Goal: Use online tool/utility: Use online tool/utility

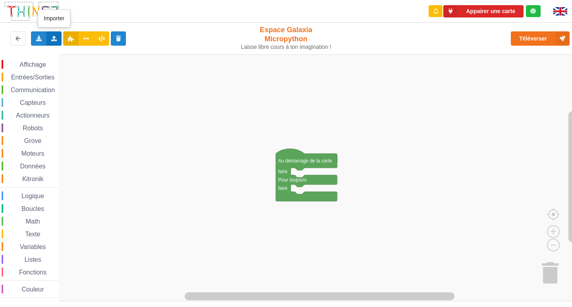
click at [60, 37] on div "Importer un assemblage de blocs Importer du code Python" at bounding box center [55, 38] width 16 height 14
click at [83, 56] on span "Importer un assemblage de blocs" at bounding box center [109, 53] width 82 height 6
click at [55, 36] on icon at bounding box center [54, 38] width 7 height 5
click at [58, 53] on icon at bounding box center [61, 53] width 7 height 6
click at [41, 37] on icon at bounding box center [38, 38] width 7 height 5
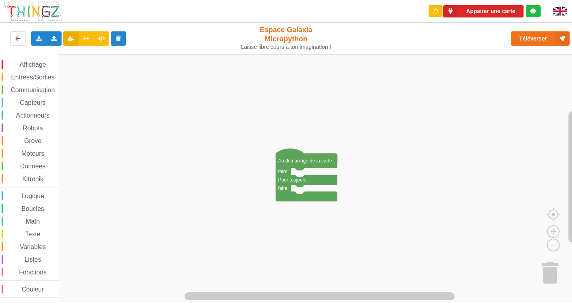
drag, startPoint x: 176, startPoint y: 38, endPoint x: 169, endPoint y: 47, distance: 11.1
click at [101, 58] on rect "Espace de travail de Blocky" at bounding box center [289, 177] width 578 height 247
click at [53, 39] on icon at bounding box center [54, 38] width 7 height 5
click at [57, 49] on div "Importer un assemblage de blocs" at bounding box center [104, 53] width 106 height 14
click at [486, 70] on rect "Espace de travail de Blocky" at bounding box center [289, 177] width 578 height 247
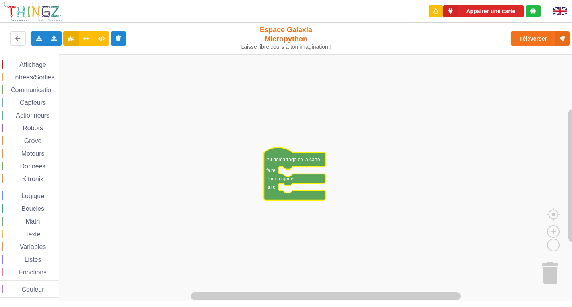
click at [343, 171] on rect "Espace de travail de Blocky" at bounding box center [289, 177] width 578 height 247
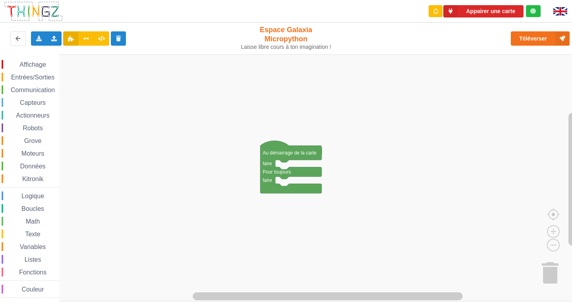
click at [308, 177] on div "Affichage Entrées/Sorties Communication Capteurs Actionneurs Robots Grove Moteu…" at bounding box center [289, 177] width 578 height 247
click at [44, 64] on span "Affichage" at bounding box center [32, 64] width 29 height 7
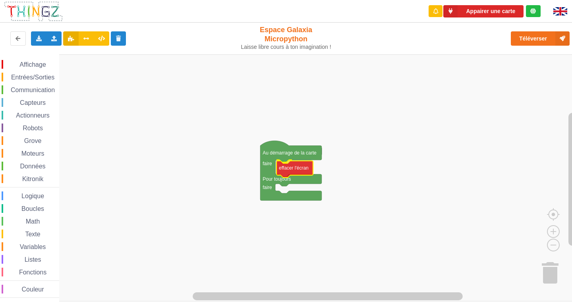
click at [305, 171] on div "Affichage Entrées/Sorties Communication Capteurs Actionneurs Robots Grove Moteu…" at bounding box center [289, 177] width 578 height 247
click at [304, 171] on icon "Espace de travail de Blocky" at bounding box center [293, 168] width 37 height 17
click at [340, 159] on rect "Espace de travail de Blocky" at bounding box center [289, 177] width 578 height 247
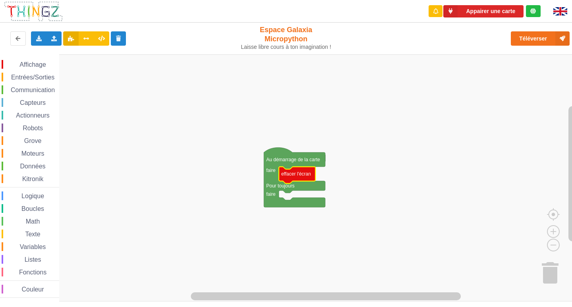
click at [43, 63] on span "Affichage" at bounding box center [32, 64] width 29 height 7
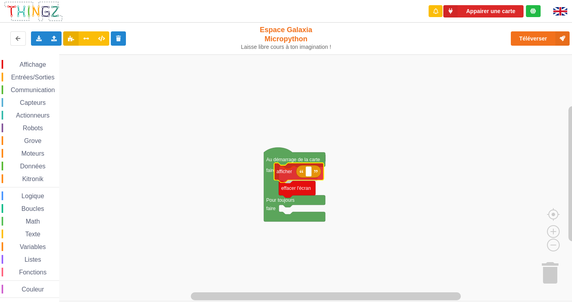
click at [290, 174] on div "Affichage Entrées/Sorties Communication Capteurs Actionneurs Robots Grove Moteu…" at bounding box center [289, 177] width 578 height 247
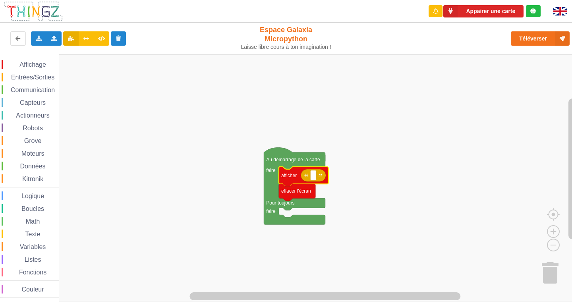
click at [316, 182] on icon "Espace de travail de Blocky" at bounding box center [313, 175] width 25 height 13
click at [315, 180] on rect "Espace de travail de Blocky" at bounding box center [313, 176] width 6 height 10
type input "a"
click at [40, 60] on div "Affichage" at bounding box center [31, 64] width 58 height 9
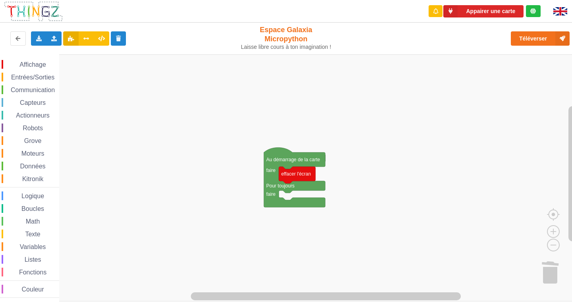
click at [39, 61] on div "Affichage" at bounding box center [31, 64] width 58 height 9
click at [277, 203] on div "Affichage Entrées/Sorties Communication Capteurs Actionneurs Robots Grove Moteu…" at bounding box center [289, 177] width 578 height 247
click at [81, 105] on div "Affichage Entrées/Sorties Communication Capteurs Actionneurs Robots Grove Moteu…" at bounding box center [289, 177] width 578 height 247
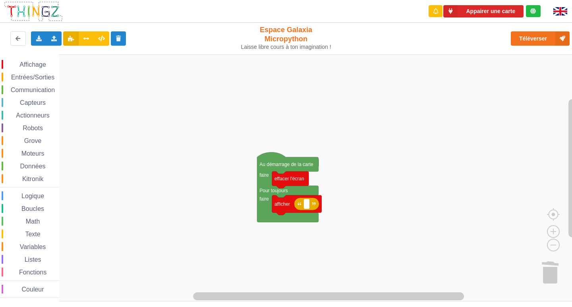
click at [43, 129] on span "Robots" at bounding box center [32, 128] width 23 height 7
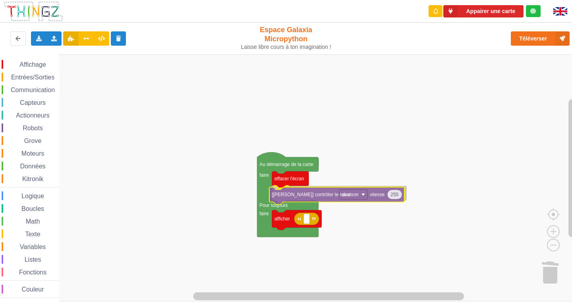
click at [329, 192] on div "Affichage Entrées/Sorties Communication Capteurs Actionneurs Robots Grove Moteu…" at bounding box center [289, 177] width 578 height 247
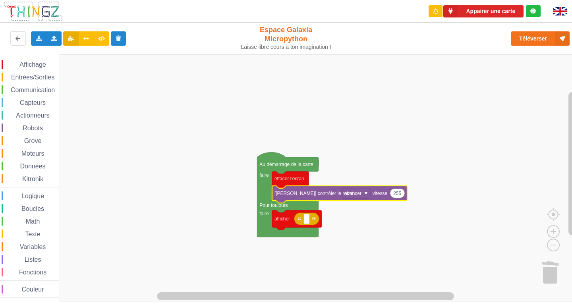
click at [392, 195] on icon "Espace de travail de Blocky" at bounding box center [397, 194] width 15 height 10
type input "1000000000000000000000"
click at [409, 172] on rect "Espace de travail de Blocky" at bounding box center [289, 177] width 578 height 247
click at [401, 186] on rect "Espace de travail de Blocky" at bounding box center [289, 177] width 578 height 247
click at [401, 191] on text "1e+21" at bounding box center [401, 194] width 14 height 6
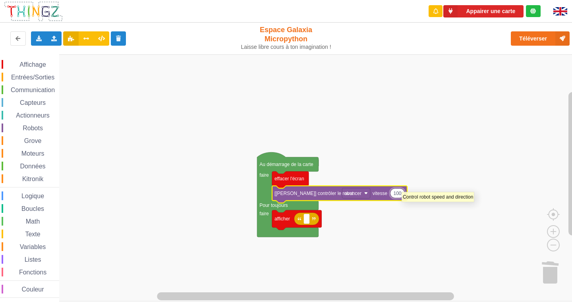
type input "1000"
click at [434, 130] on rect "Espace de travail de Blocky" at bounding box center [289, 177] width 578 height 247
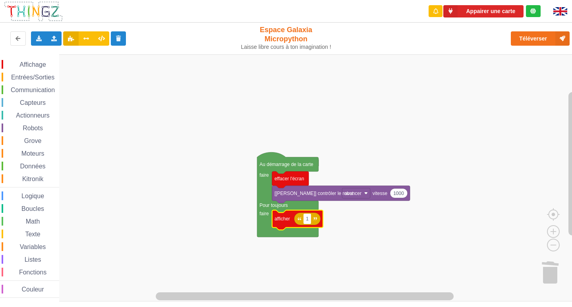
type input "10"
click at [381, 179] on rect "Espace de travail de Blocky" at bounding box center [289, 177] width 578 height 247
click at [38, 79] on span "Entrées/Sorties" at bounding box center [33, 77] width 46 height 7
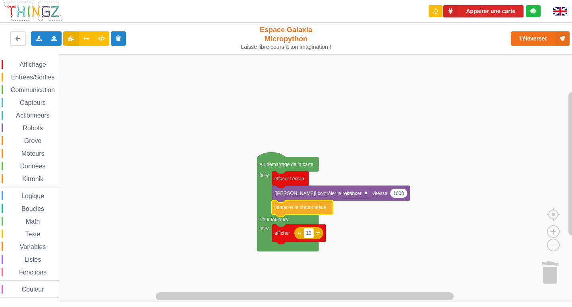
click at [306, 211] on div "Affichage Entrées/Sorties Communication Capteurs Actionneurs Robots Grove Moteu…" at bounding box center [289, 177] width 578 height 247
click at [31, 154] on span "Moteurs" at bounding box center [32, 153] width 25 height 7
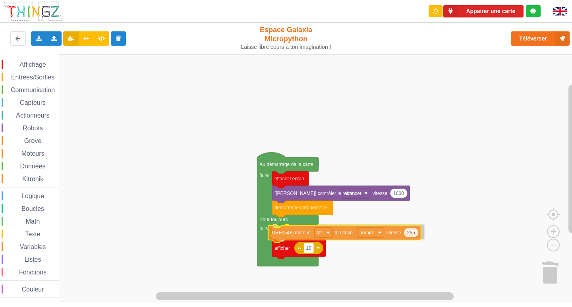
click at [299, 234] on div "Affichage Entrées/Sorties Communication Capteurs Actionneurs Robots Grove Moteu…" at bounding box center [289, 177] width 578 height 247
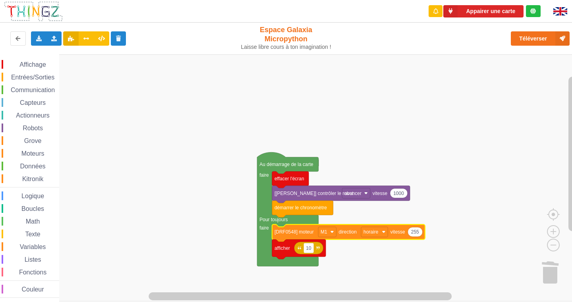
click at [42, 79] on span "Entrées/Sorties" at bounding box center [33, 77] width 46 height 7
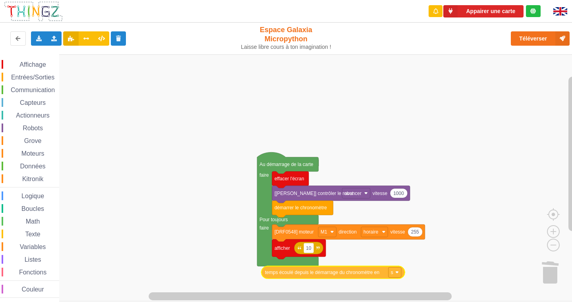
click at [305, 276] on div "Affichage Entrées/Sorties Communication Capteurs Actionneurs Robots Grove Moteu…" at bounding box center [289, 177] width 578 height 247
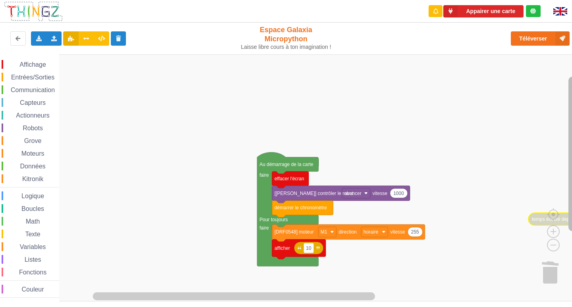
click at [572, 259] on g "Espace de travail de Blocky" at bounding box center [573, 173] width 10 height 237
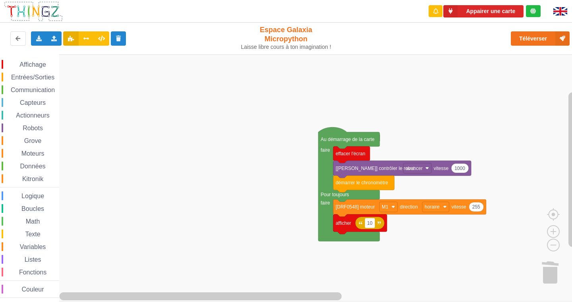
click at [545, 173] on div "Affichage Entrées/Sorties Communication Capteurs Actionneurs Robots Grove Moteu…" at bounding box center [289, 177] width 578 height 247
click at [34, 99] on div "Capteurs" at bounding box center [31, 102] width 58 height 9
click at [0, 0] on html "Appairer une carte Exporter l'assemblage de blocs Exporter l'assemblage de bloc…" at bounding box center [286, 153] width 572 height 307
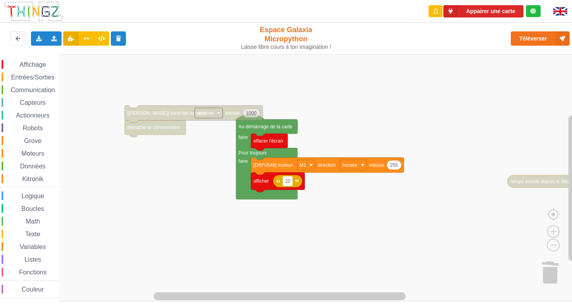
click at [105, 102] on div "Affichage Entrées/Sorties Communication Capteurs Actionneurs Robots Grove Moteu…" at bounding box center [289, 177] width 578 height 247
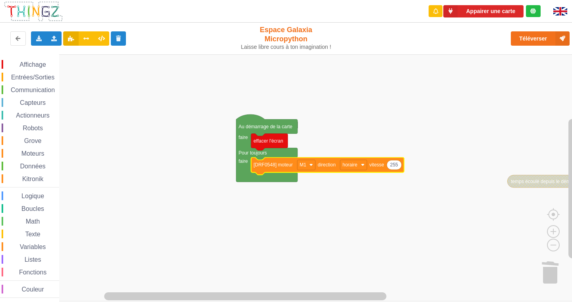
click at [301, 171] on icon "Espace de travail de Blocky" at bounding box center [327, 166] width 153 height 17
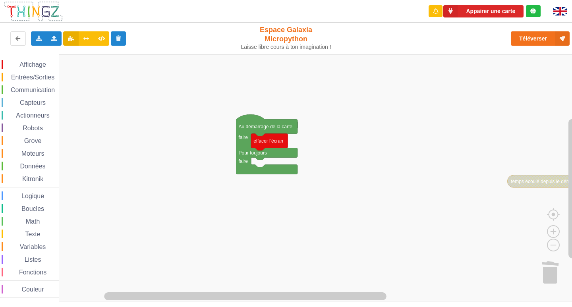
click at [14, 62] on span "Espace de travail de Blocky" at bounding box center [15, 65] width 6 height 6
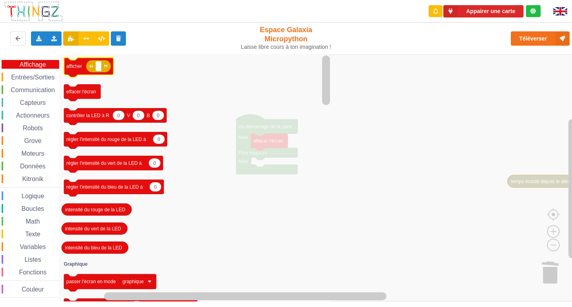
click at [90, 66] on image "Espace de travail de Blocky" at bounding box center [91, 66] width 4 height 4
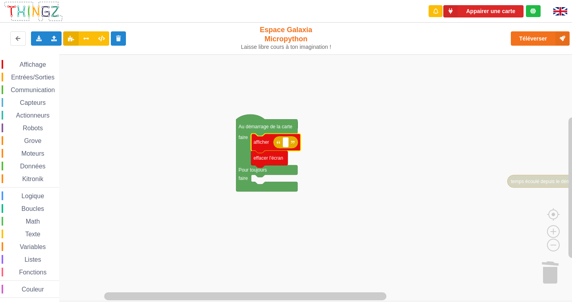
click at [289, 148] on icon "Espace de travail de Blocky" at bounding box center [285, 142] width 25 height 13
click at [287, 147] on rect "Espace de travail de Blocky" at bounding box center [286, 143] width 6 height 10
type input "Activite 1"
click at [301, 91] on rect "Espace de travail de Blocky" at bounding box center [289, 177] width 578 height 247
click at [44, 77] on span "Entrées/Sorties" at bounding box center [33, 77] width 46 height 7
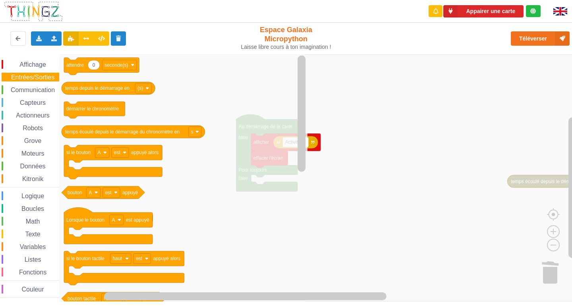
click at [50, 84] on div "Affichage Entrées/Sorties Communication Capteurs Actionneurs Robots Grove Moteu…" at bounding box center [29, 179] width 59 height 238
click at [48, 91] on span "Communication" at bounding box center [33, 90] width 47 height 7
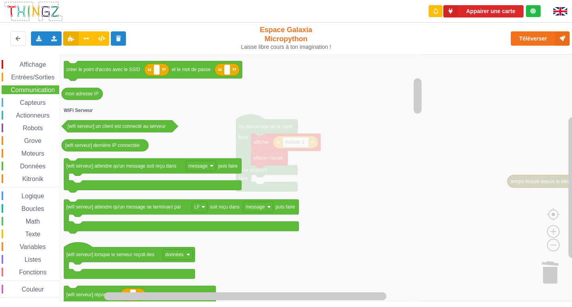
click at [502, 107] on rect "Espace de travail de Blocky" at bounding box center [289, 177] width 578 height 247
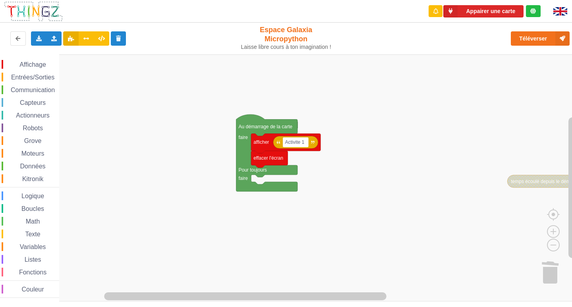
click at [37, 103] on span "Capteurs" at bounding box center [33, 102] width 28 height 7
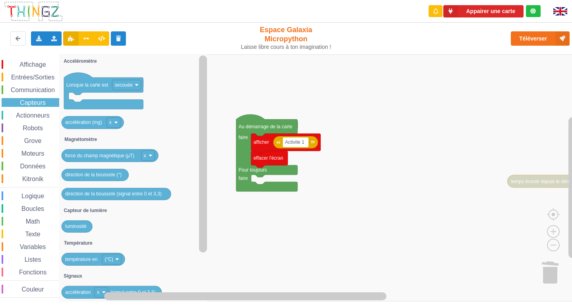
click at [45, 90] on span "Communication" at bounding box center [33, 90] width 47 height 7
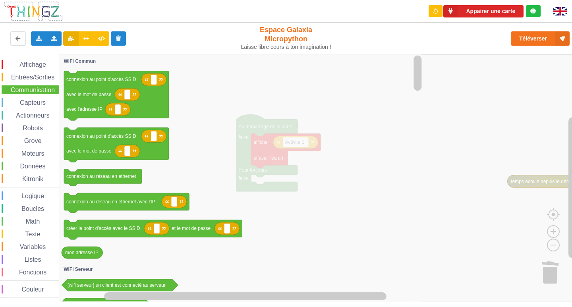
click at [21, 63] on span "Affichage" at bounding box center [32, 64] width 29 height 7
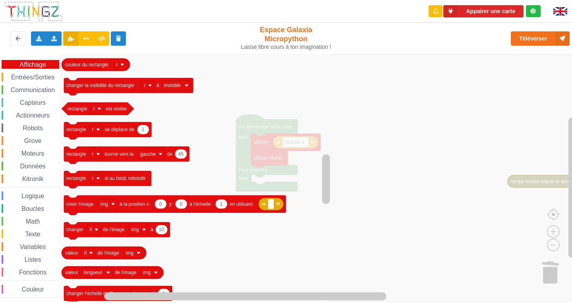
click at [52, 77] on span "Entrées/Sorties" at bounding box center [33, 77] width 46 height 7
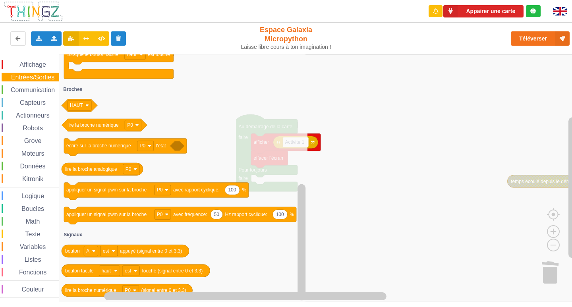
click at [124, 182] on icon "Espace de travail de Blocky" at bounding box center [183, 177] width 248 height 247
